Goal: Information Seeking & Learning: Find specific fact

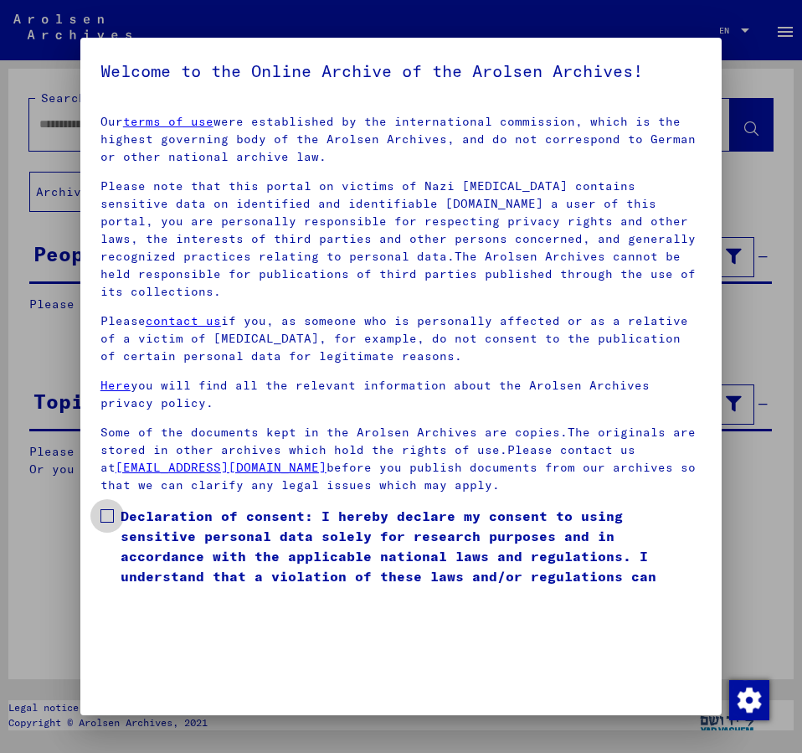
drag, startPoint x: 104, startPoint y: 491, endPoint x: 351, endPoint y: 471, distance: 247.7
click at [105, 506] on label "Declaration of consent: I hereby declare my consent to using sensitive personal…" at bounding box center [400, 556] width 601 height 100
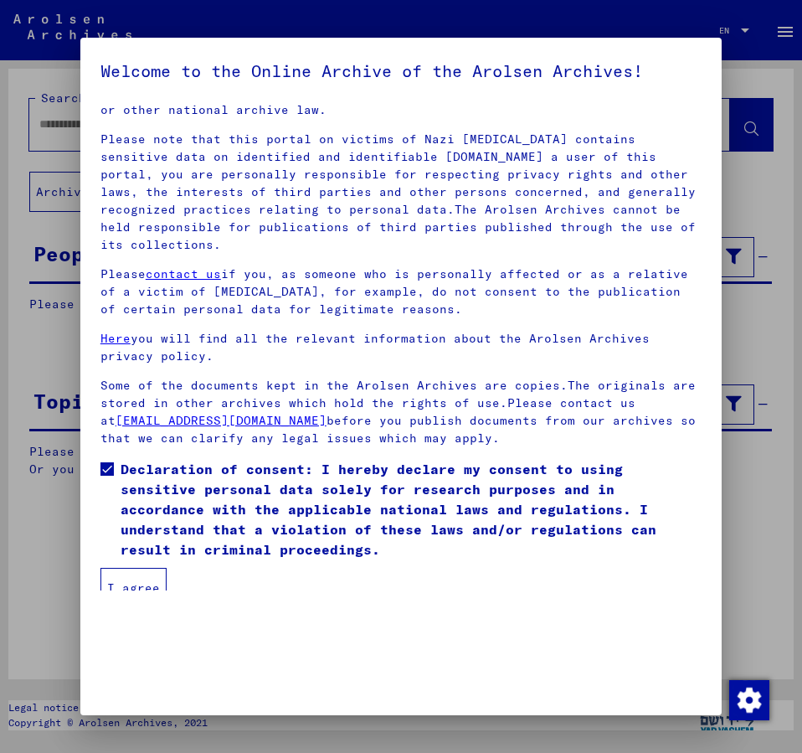
click at [146, 581] on button "I agree" at bounding box center [133, 588] width 66 height 40
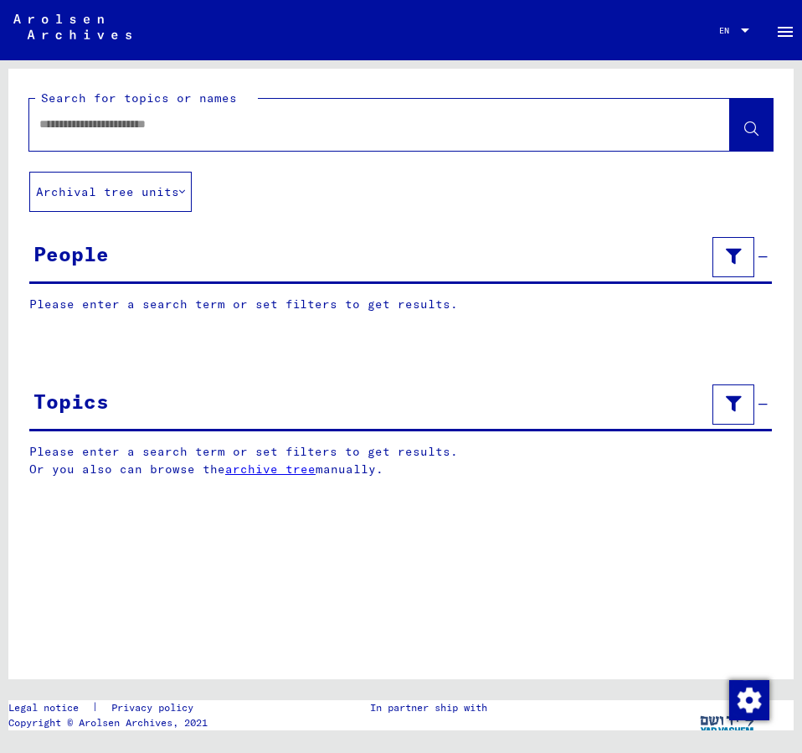
click at [146, 581] on div "Search for topics or names Archival tree units People Please enter a search ter…" at bounding box center [400, 374] width 785 height 610
click at [107, 124] on input "text" at bounding box center [364, 125] width 650 height 18
type input "**********"
click at [742, 124] on button at bounding box center [751, 125] width 43 height 52
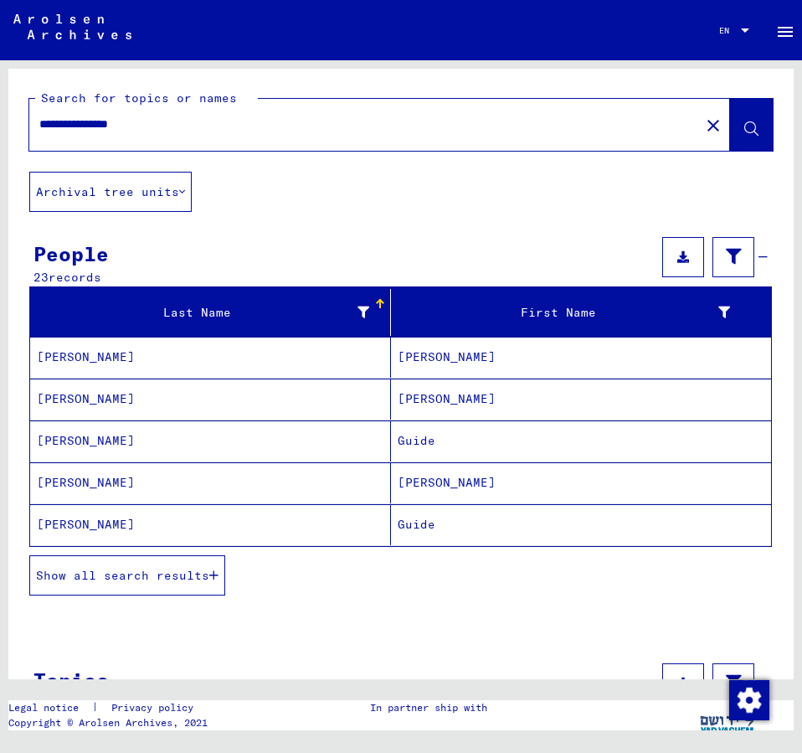
click at [166, 570] on span "Show all search results" at bounding box center [122, 575] width 173 height 15
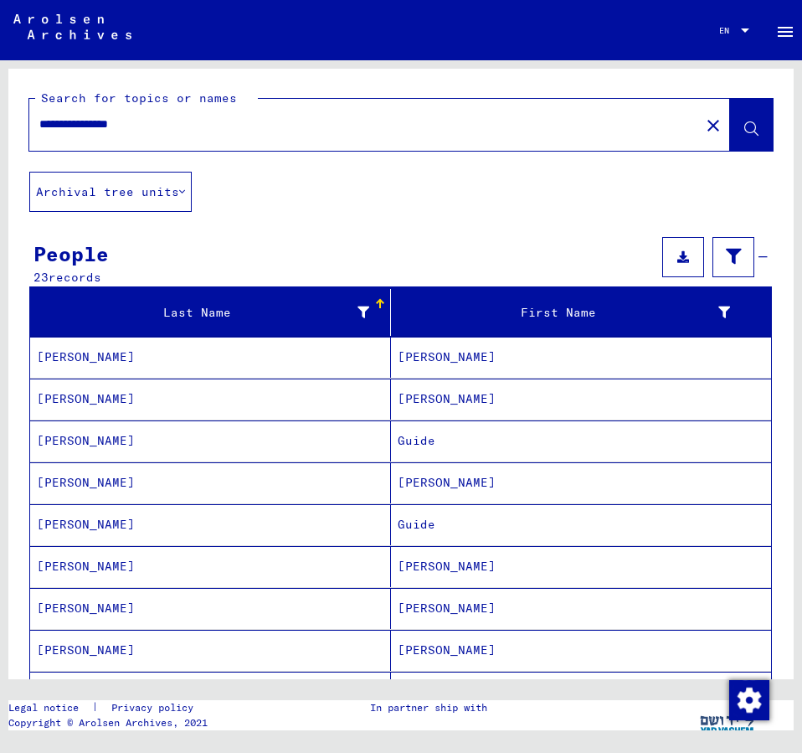
click at [430, 601] on mat-cell "[PERSON_NAME]" at bounding box center [581, 608] width 380 height 41
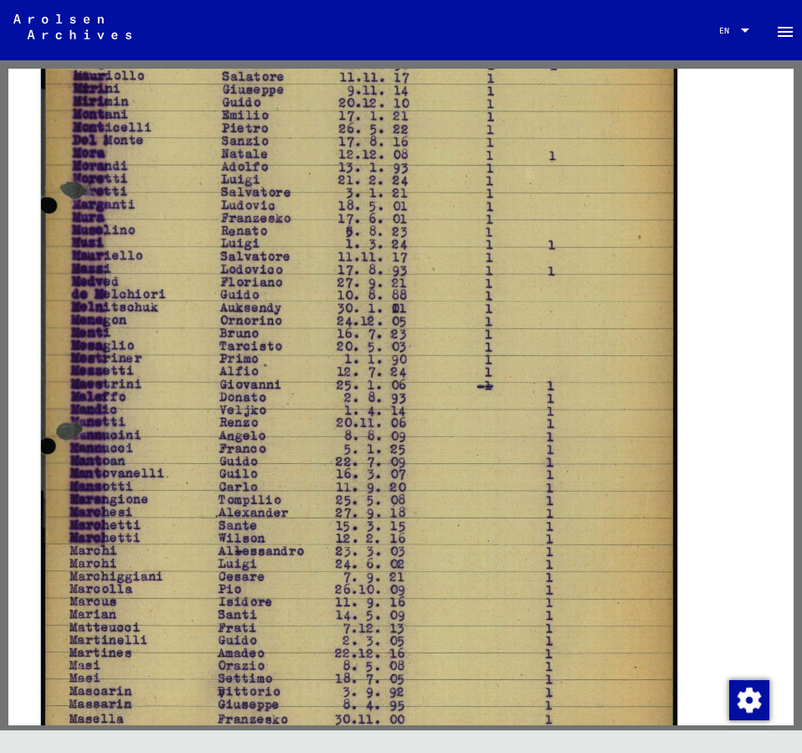
scroll to position [633, 0]
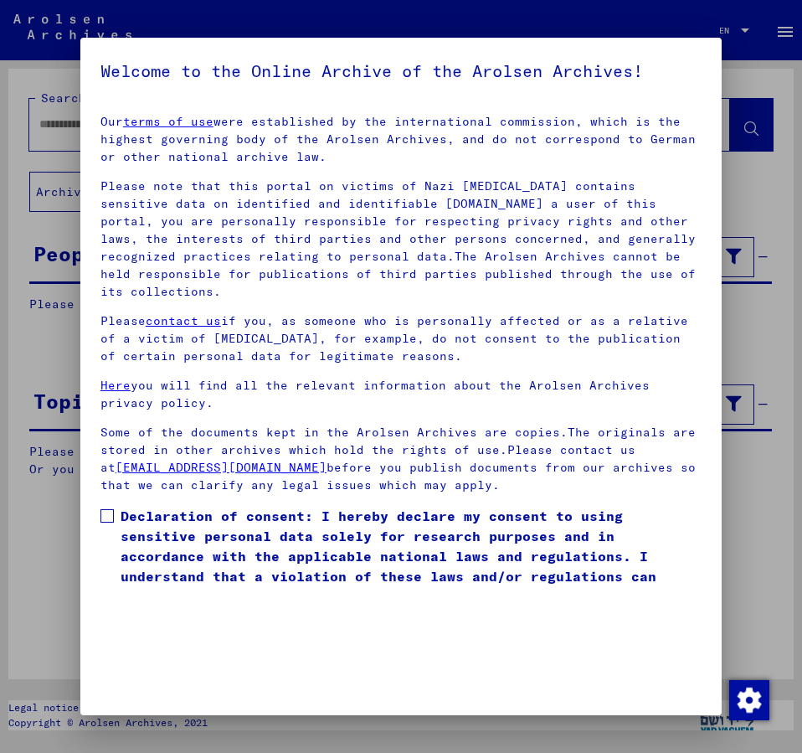
scroll to position [47, 0]
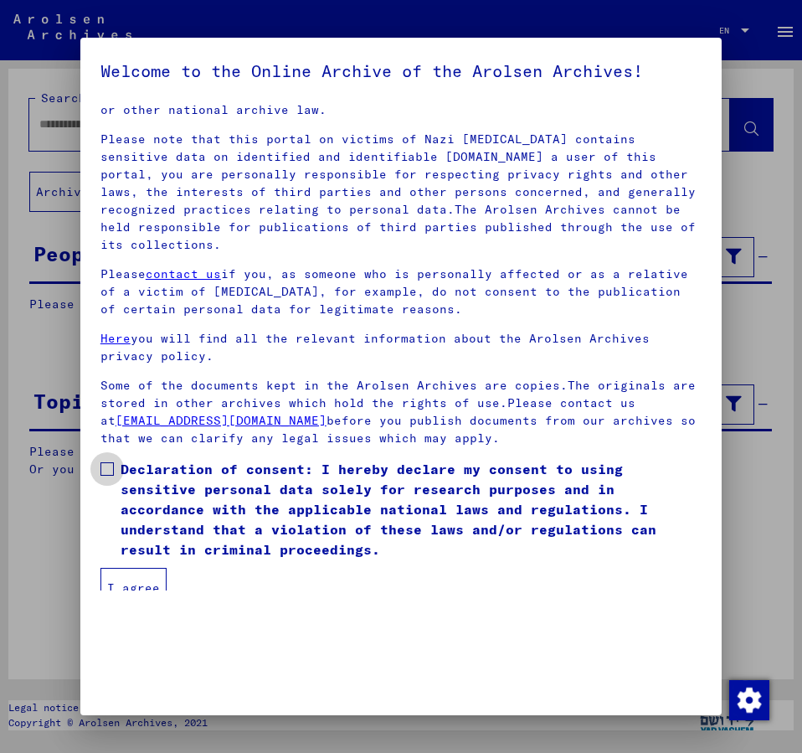
click at [109, 462] on span at bounding box center [106, 468] width 13 height 13
click at [131, 568] on button "I agree" at bounding box center [133, 588] width 66 height 40
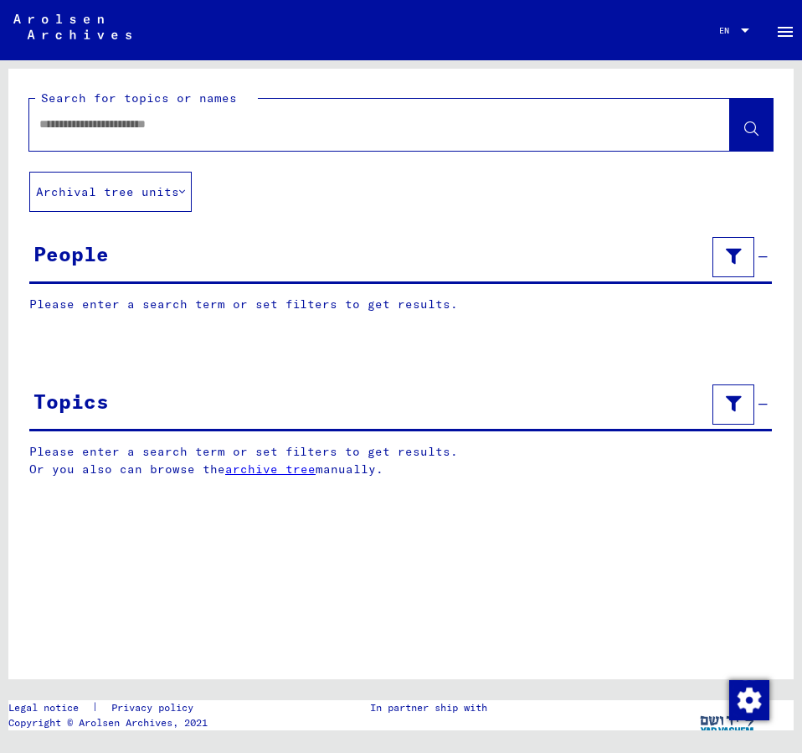
click at [75, 123] on input "text" at bounding box center [364, 125] width 650 height 18
type input "**********"
click at [752, 126] on icon at bounding box center [751, 129] width 14 height 14
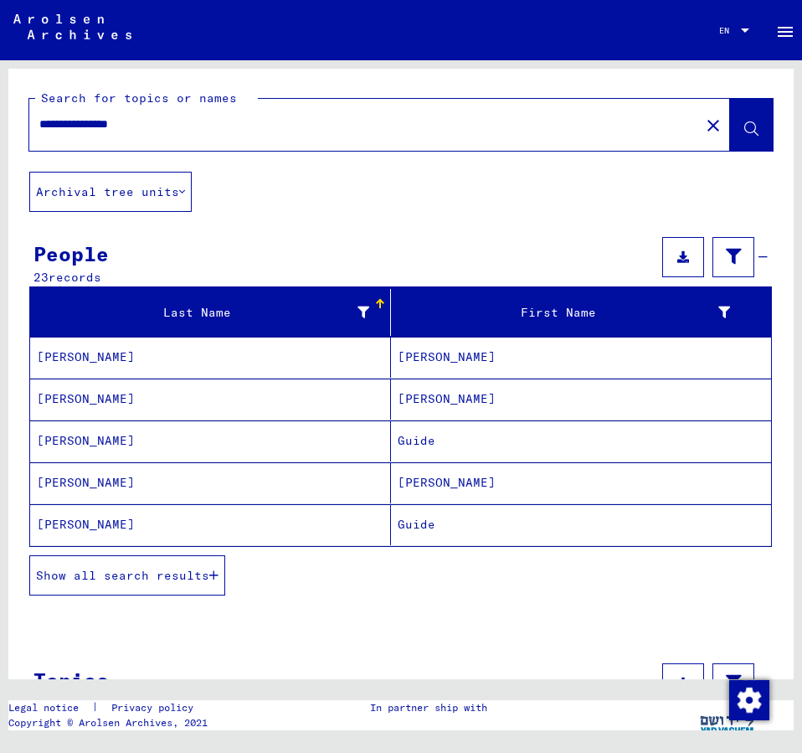
click at [168, 575] on span "Show all search results" at bounding box center [122, 575] width 173 height 15
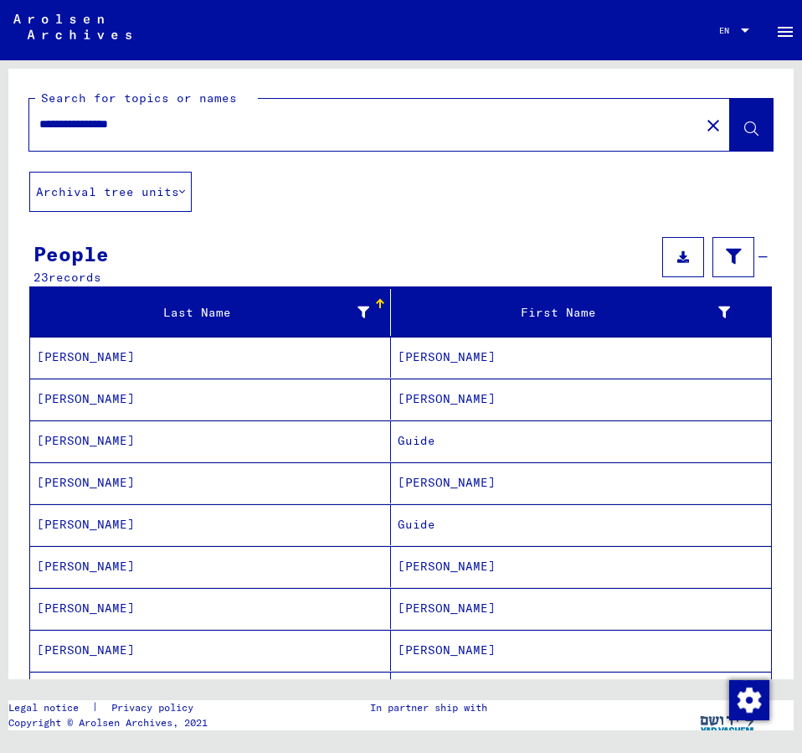
click at [425, 643] on mat-cell "[PERSON_NAME]" at bounding box center [581, 649] width 380 height 41
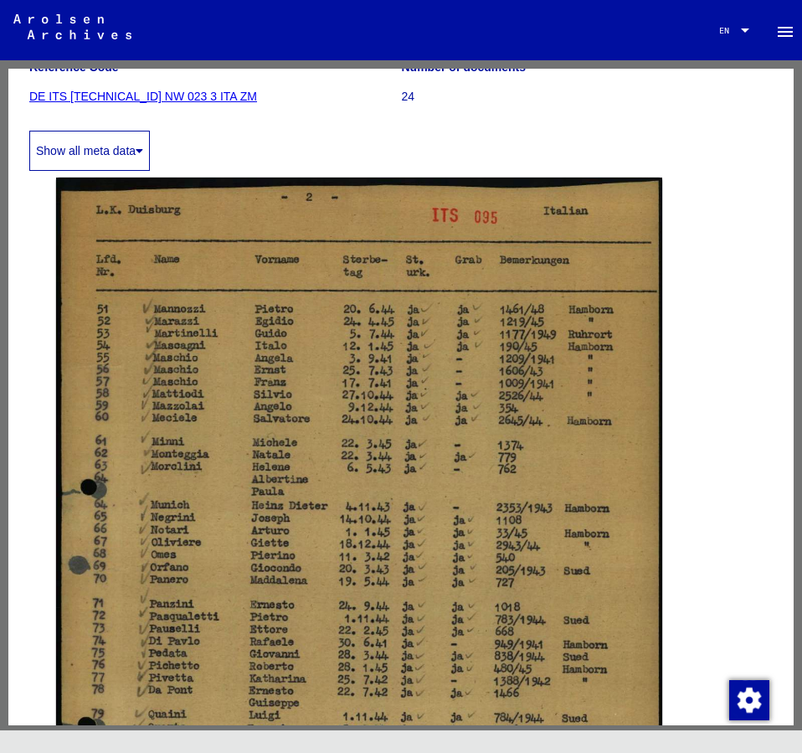
scroll to position [271, 0]
